Goal: Navigation & Orientation: Find specific page/section

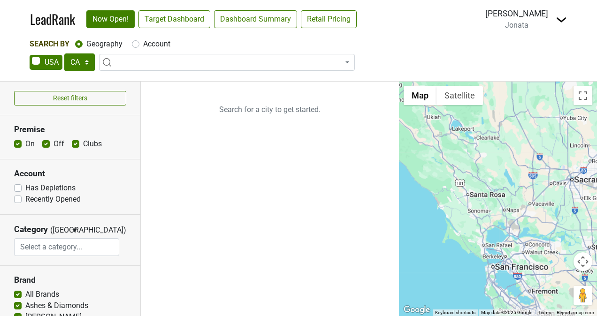
select select "CA"
select select
click at [76, 62] on select "AK AL AR AZ CA CO CT DC DE FL GA HI IA ID IL IN KS KY LA MA MD ME MI MN MO MS M…" at bounding box center [79, 62] width 31 height 18
click at [64, 53] on select "AK AL AR AZ CA CO CT DC DE FL GA HI IA ID IL IN KS KY LA MA MD ME MI MN MO MS M…" at bounding box center [79, 62] width 31 height 18
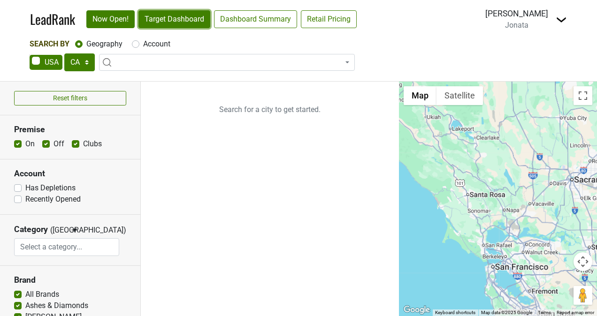
click at [189, 24] on link "Target Dashboard" at bounding box center [174, 19] width 72 height 18
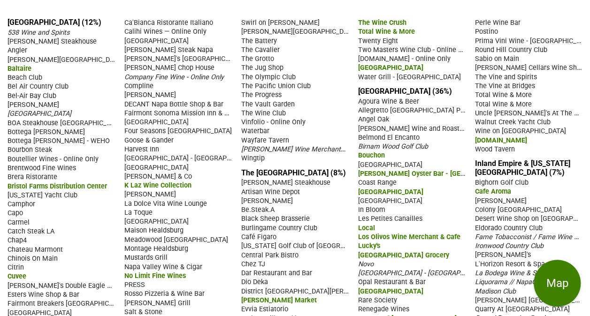
scroll to position [77, 0]
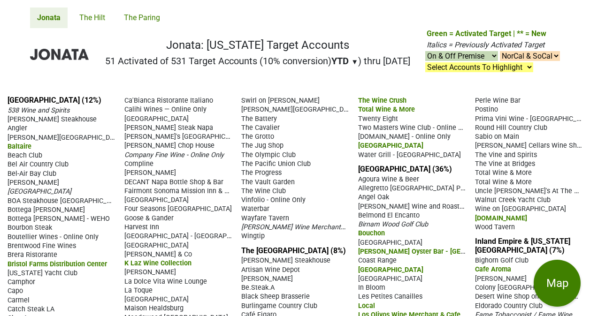
scroll to position [77, 0]
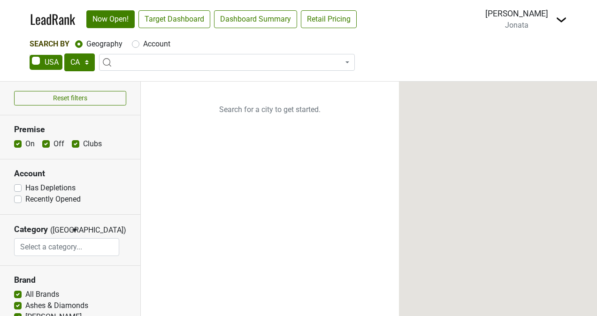
select select "CA"
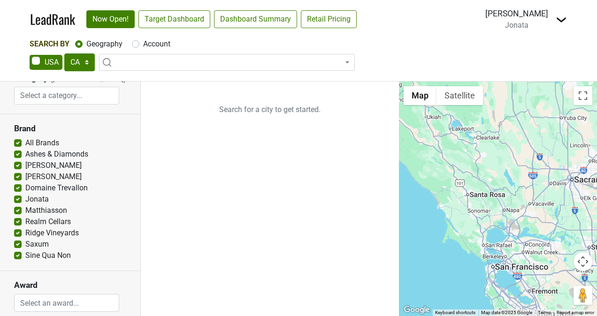
scroll to position [151, 0]
click at [177, 13] on link "Target Dashboard" at bounding box center [174, 19] width 72 height 18
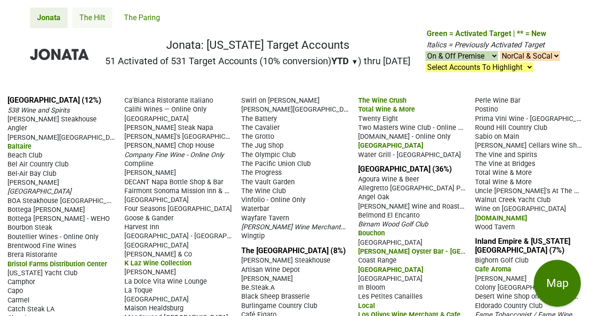
click at [96, 17] on link "The Hilt" at bounding box center [92, 18] width 40 height 21
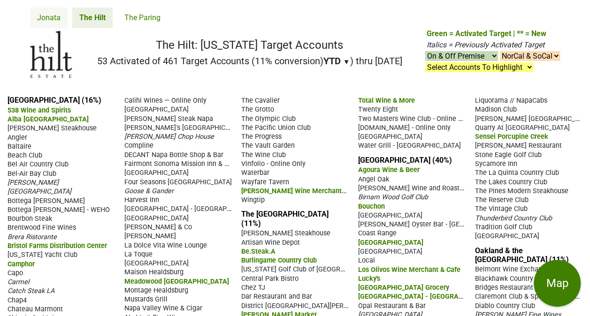
click at [57, 22] on link "Jonata" at bounding box center [49, 18] width 38 height 21
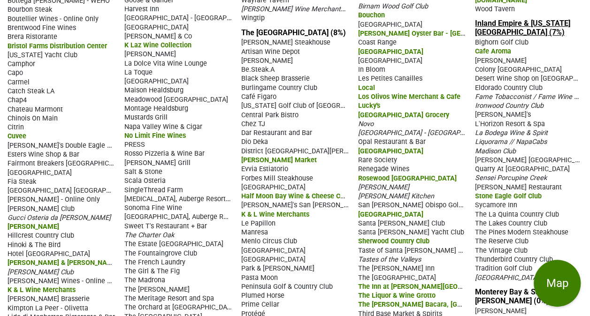
scroll to position [216, 0]
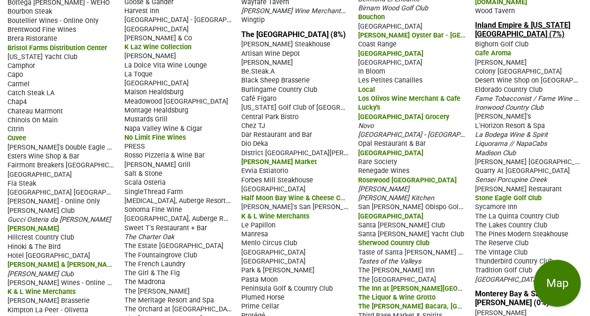
click at [476, 21] on link "Inland Empire & California Desert (7%)" at bounding box center [522, 30] width 95 height 18
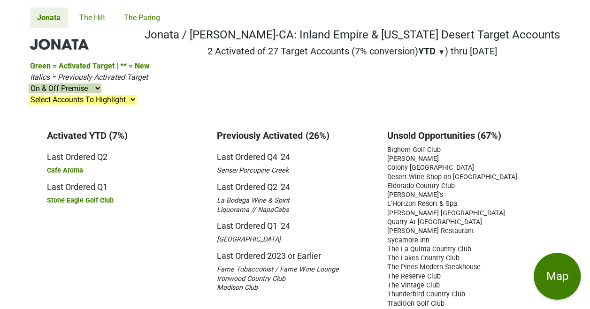
scroll to position [8, 0]
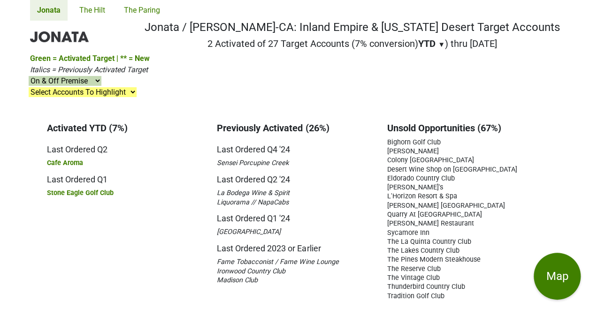
click at [26, 113] on nav "Jonata / Chambers-CA: Inland Empire & California Desert Target Accounts 2 Activ…" at bounding box center [295, 67] width 545 height 92
click at [263, 60] on nav "Jonata / Chambers-CA: Inland Empire & California Desert Target Accounts 2 Activ…" at bounding box center [295, 67] width 545 height 92
click at [97, 13] on link "The Hilt" at bounding box center [92, 10] width 40 height 21
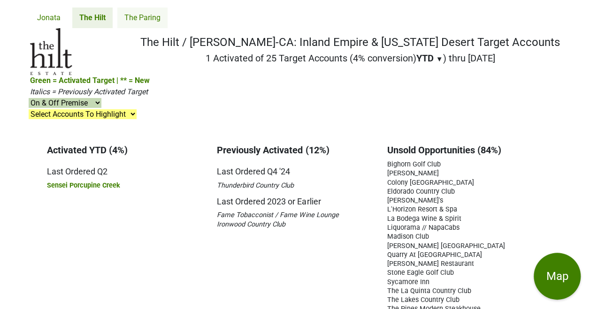
click at [138, 18] on link "The Paring" at bounding box center [142, 18] width 50 height 21
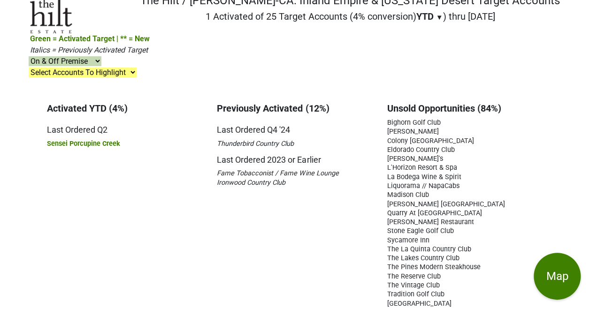
scroll to position [37, 0]
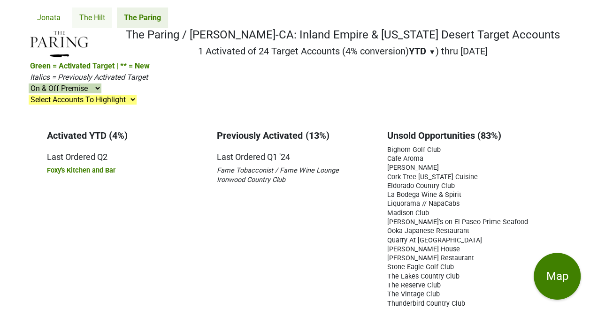
click at [97, 18] on link "The Hilt" at bounding box center [92, 18] width 40 height 21
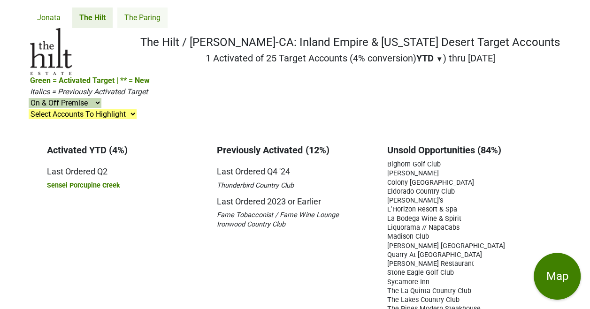
click at [151, 12] on link "The Paring" at bounding box center [142, 18] width 50 height 21
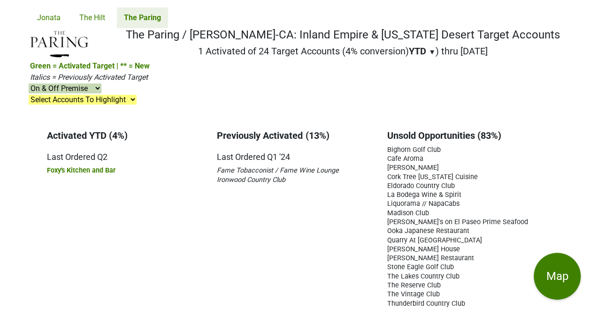
click at [207, 85] on nav "The Paring / [PERSON_NAME]-CA: Inland Empire & [US_STATE] Desert Target Account…" at bounding box center [295, 74] width 545 height 92
click at [102, 16] on link "The Hilt" at bounding box center [92, 18] width 40 height 21
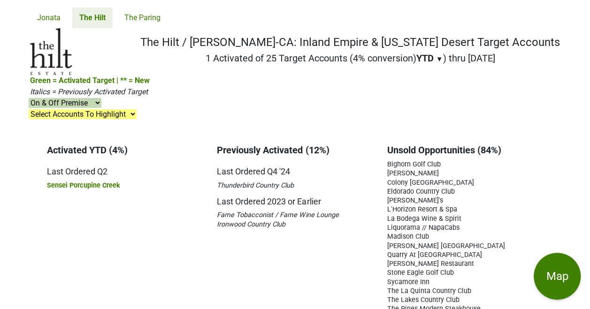
scroll to position [49, 0]
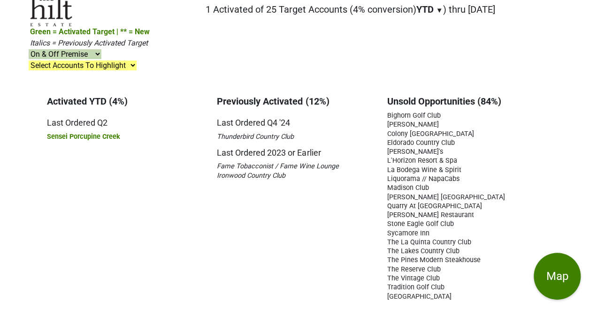
click at [126, 69] on select "Select Accounts To Highlight **Activated After 8/1/25** Prev. Active, YTD Non-B…" at bounding box center [83, 66] width 108 height 10
click at [181, 62] on nav "The Hilt / Chambers-CA: Inland Empire & California Desert Target Accounts 1 Act…" at bounding box center [295, 32] width 545 height 107
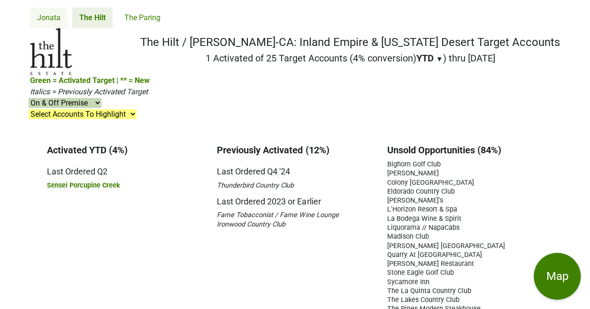
click at [47, 13] on link "Jonata" at bounding box center [49, 18] width 38 height 21
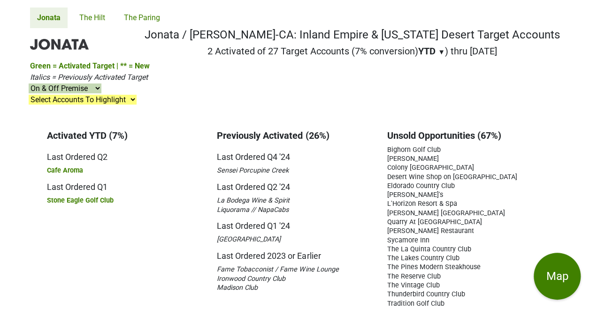
scroll to position [8, 0]
